Goal: Task Accomplishment & Management: Manage account settings

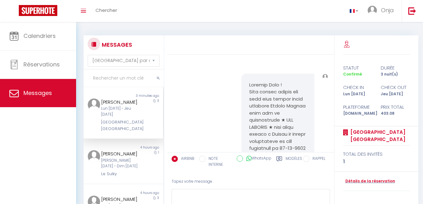
select select "message"
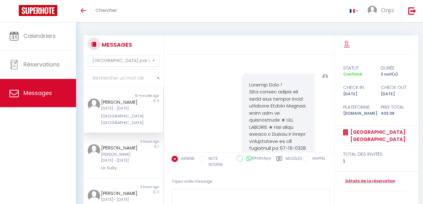
scroll to position [5331, 0]
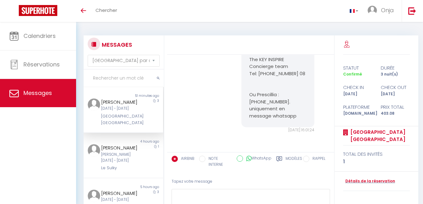
click at [127, 111] on div "Lun [DATE] - Jeu [DATE]" at bounding box center [120, 109] width 38 height 6
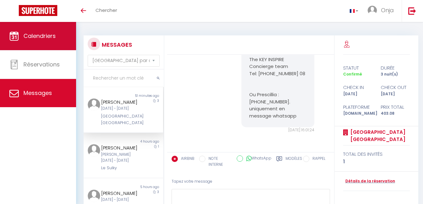
click at [55, 37] on span "Calendriers" at bounding box center [39, 36] width 32 height 8
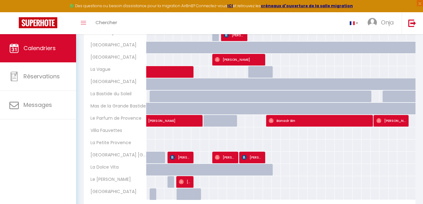
scroll to position [188, 0]
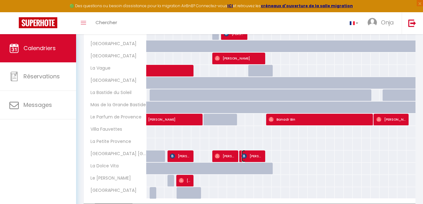
click at [256, 153] on span "[PERSON_NAME]" at bounding box center [252, 156] width 21 height 12
select select "OK"
select select "KO"
select select "0"
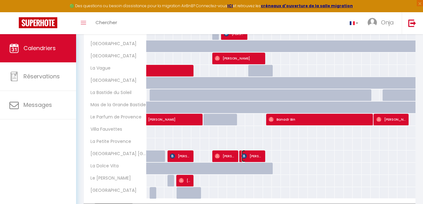
select select "1"
select select
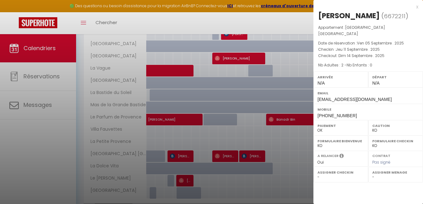
click at [256, 153] on div at bounding box center [211, 102] width 423 height 204
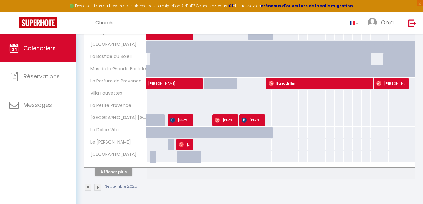
scroll to position [225, 0]
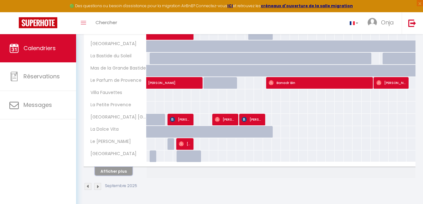
click at [107, 172] on button "Afficher plus" at bounding box center [114, 171] width 38 height 8
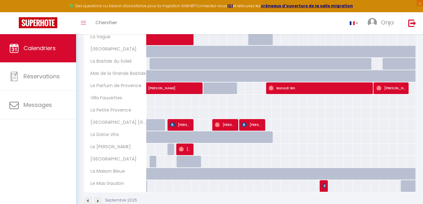
scroll to position [234, 0]
